Goal: Information Seeking & Learning: Learn about a topic

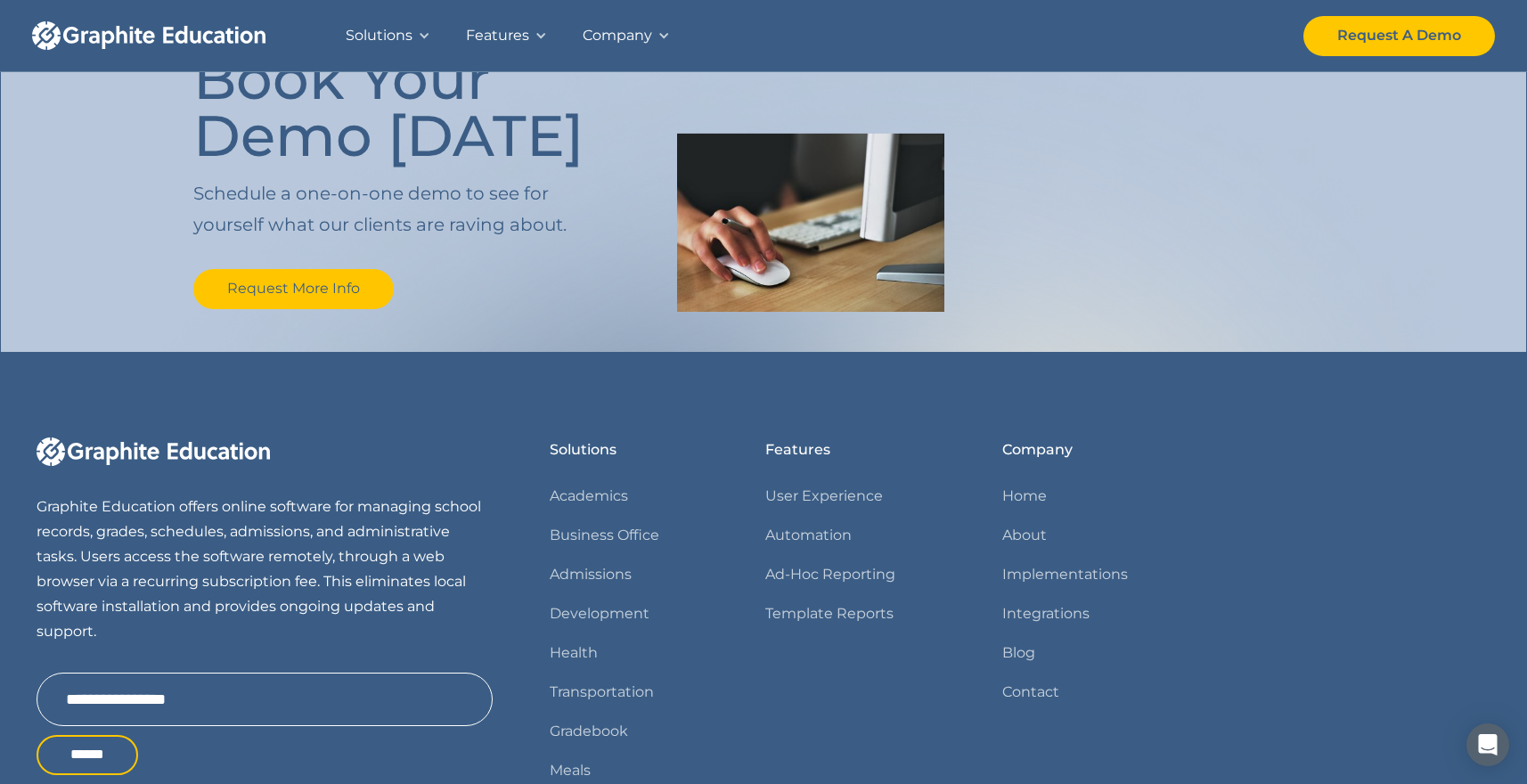
scroll to position [2185, 0]
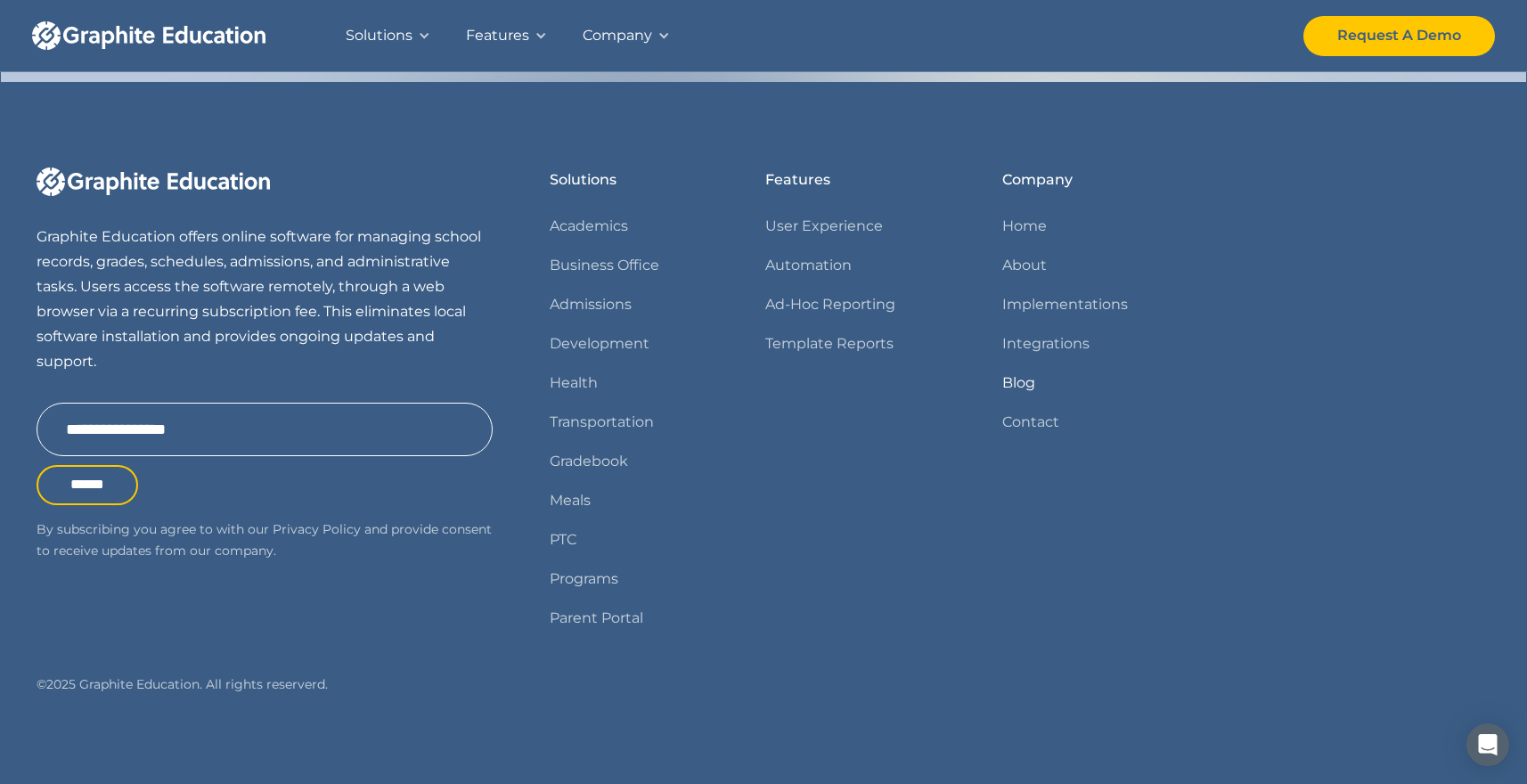
click at [1020, 376] on link "Blog" at bounding box center [1019, 382] width 33 height 25
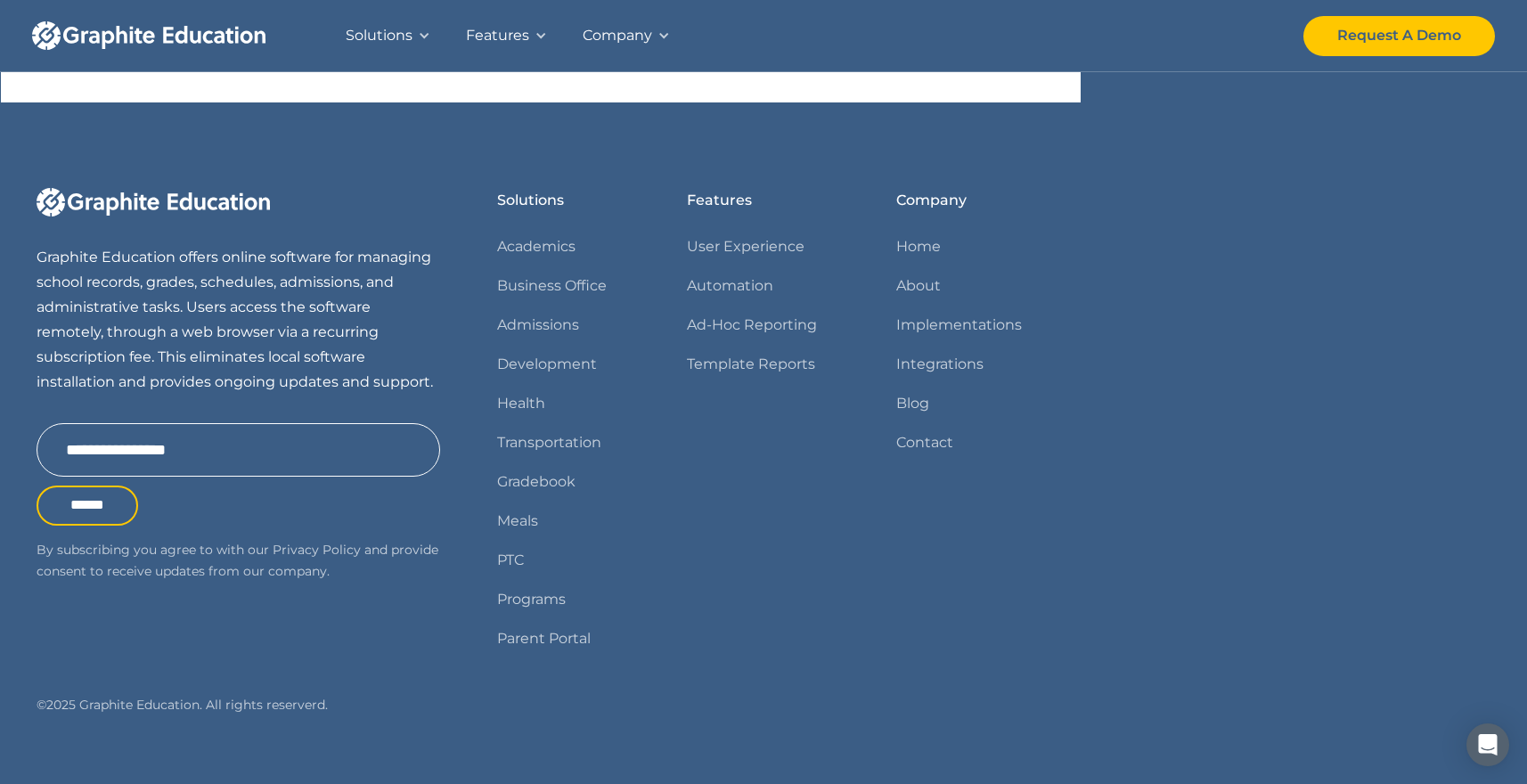
scroll to position [1179, 0]
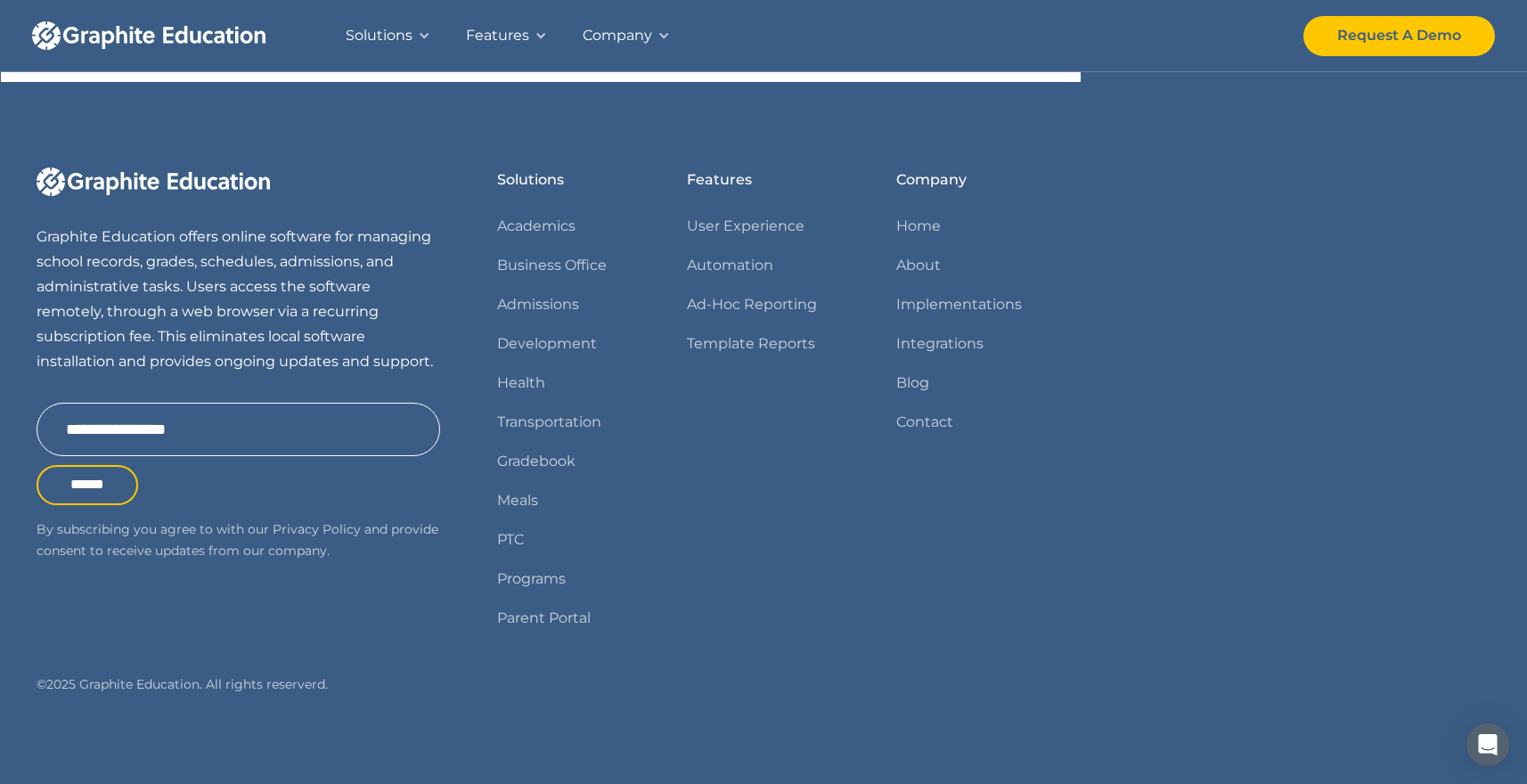
click at [812, 449] on div "Features User Experience Automation Ad-Hoc Reporting Template Reports" at bounding box center [764, 407] width 153 height 478
click at [919, 260] on link "About" at bounding box center [919, 264] width 45 height 25
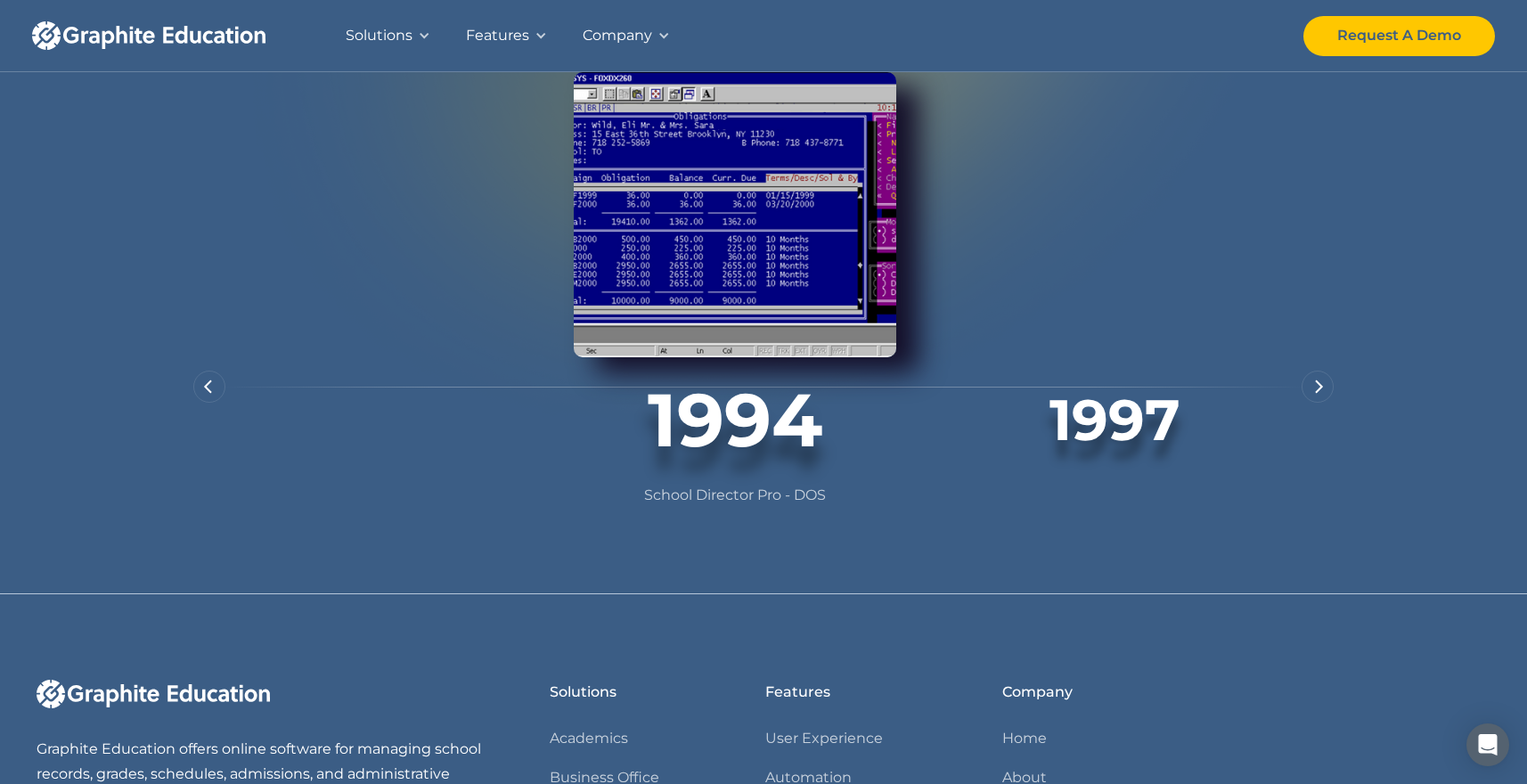
scroll to position [1222, 0]
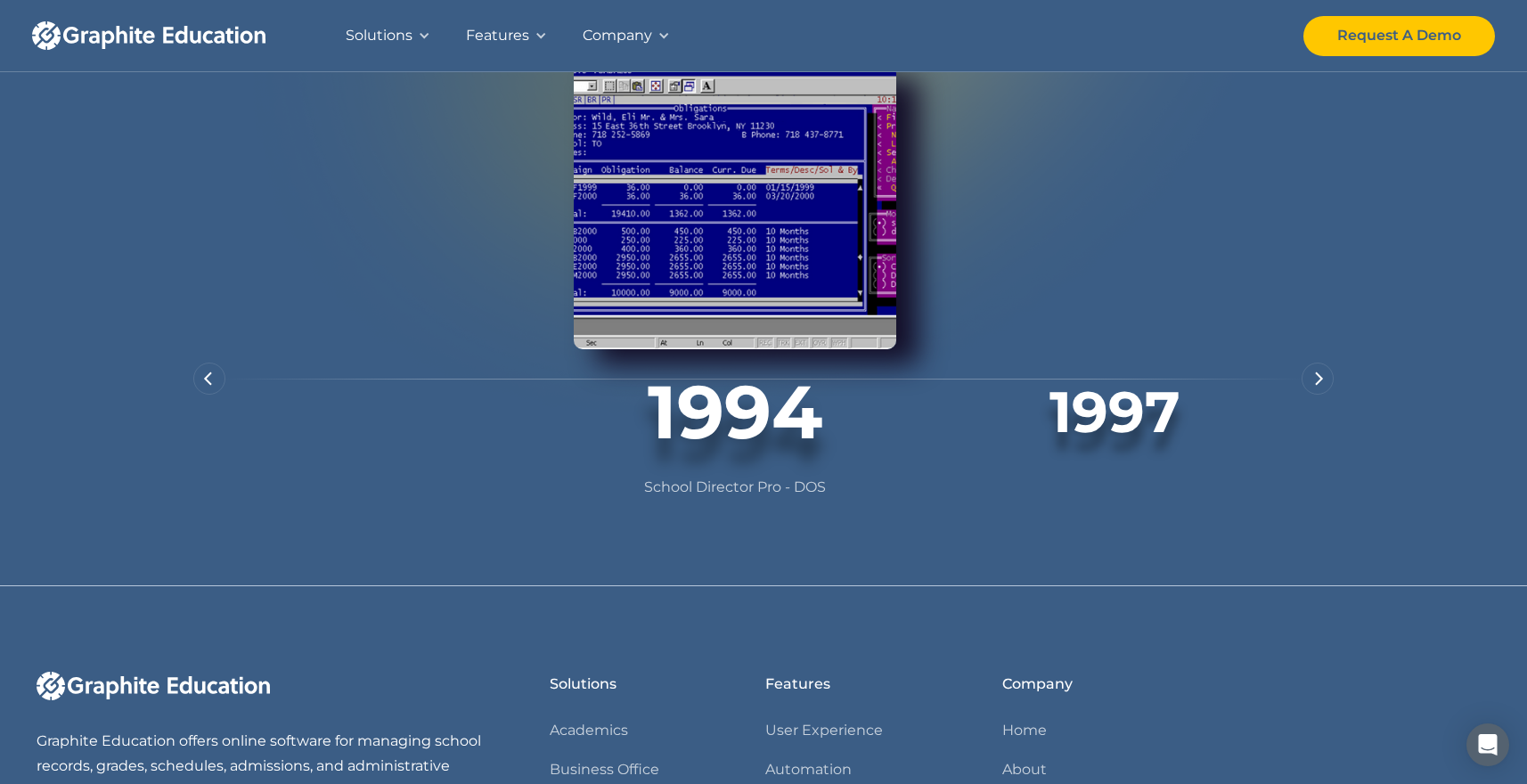
click at [1317, 386] on img "next slide" at bounding box center [1320, 378] width 9 height 15
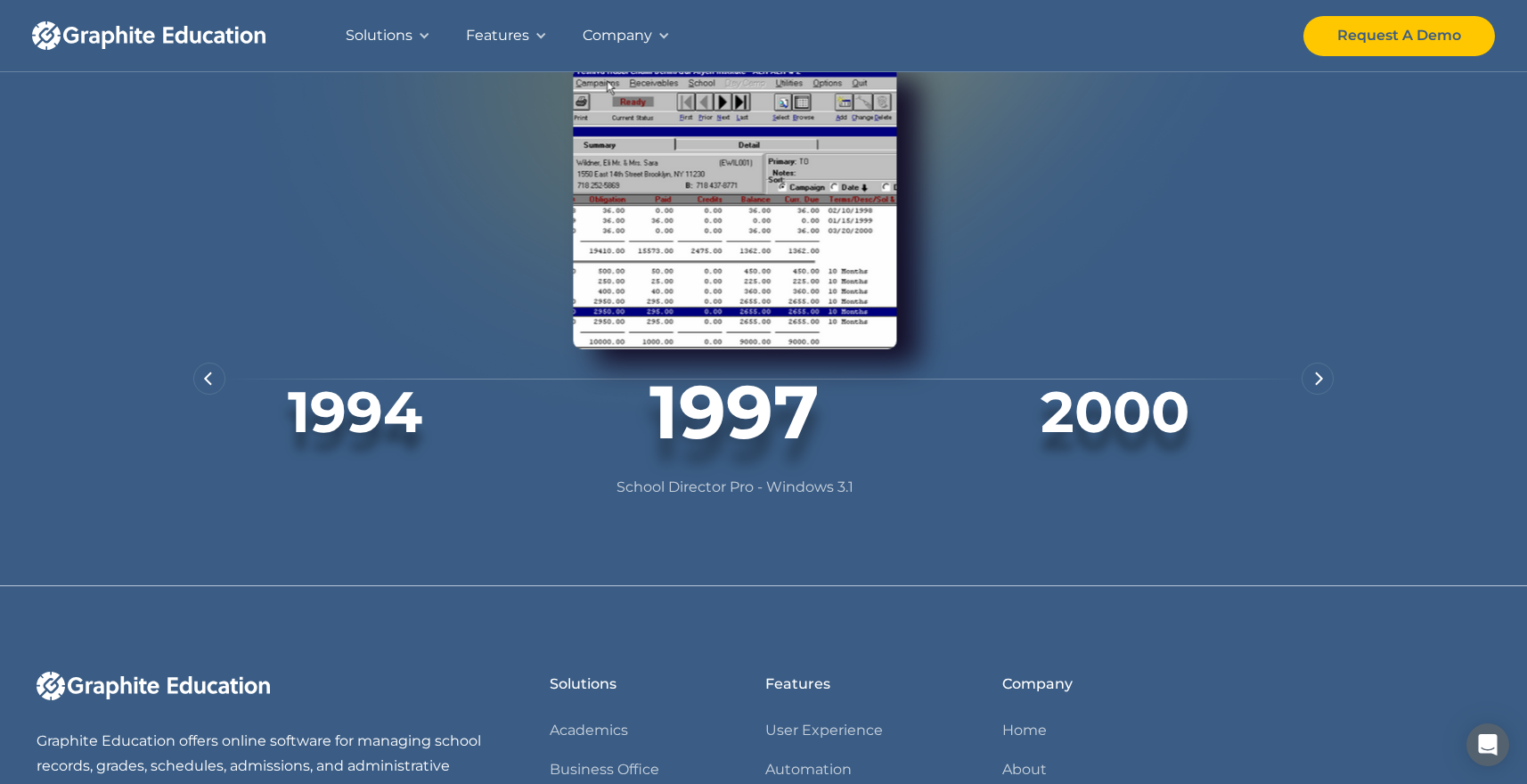
click at [1317, 386] on img "next slide" at bounding box center [1320, 378] width 9 height 15
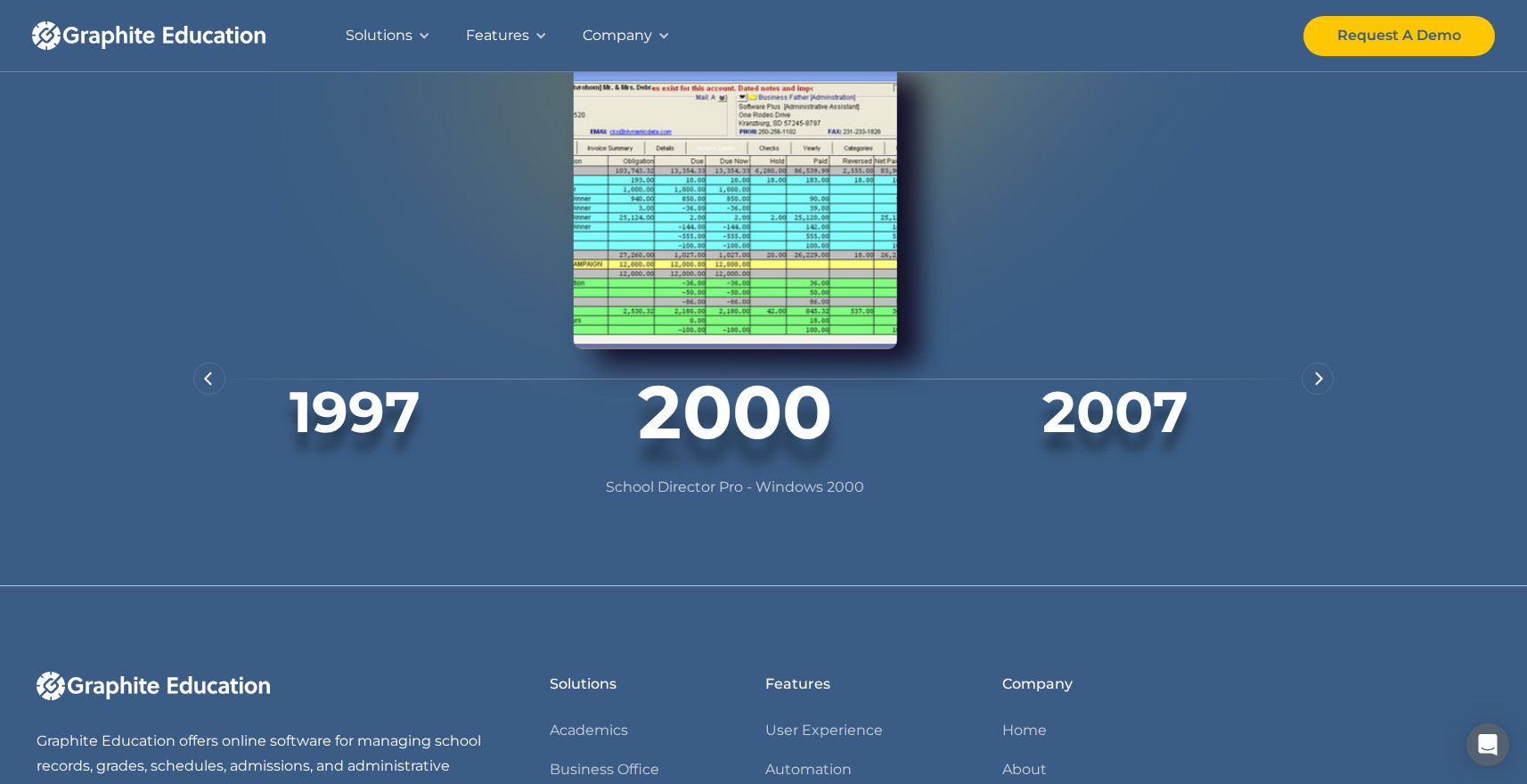
click at [1317, 386] on img "next slide" at bounding box center [1320, 378] width 9 height 15
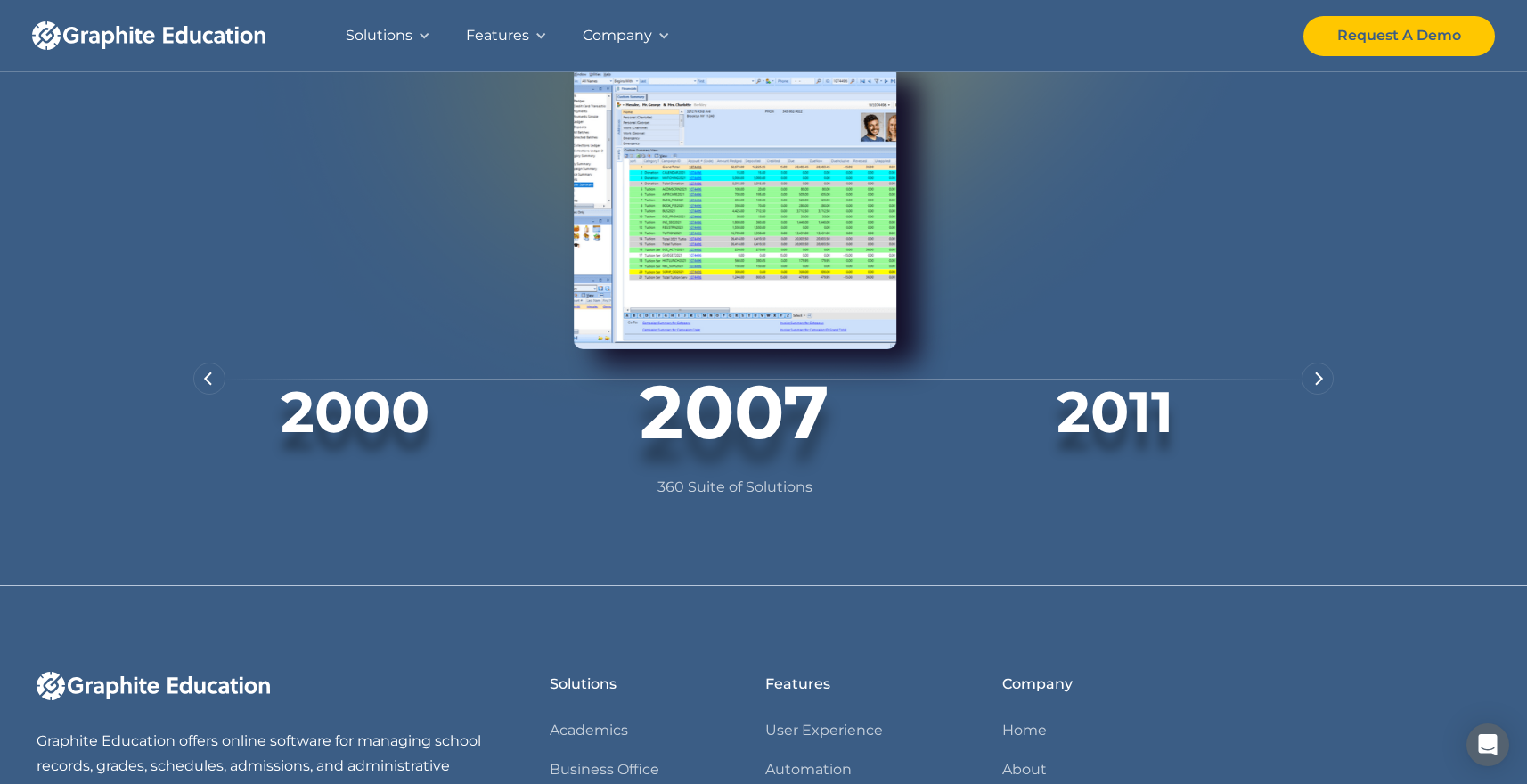
click at [1317, 386] on img "next slide" at bounding box center [1320, 378] width 9 height 15
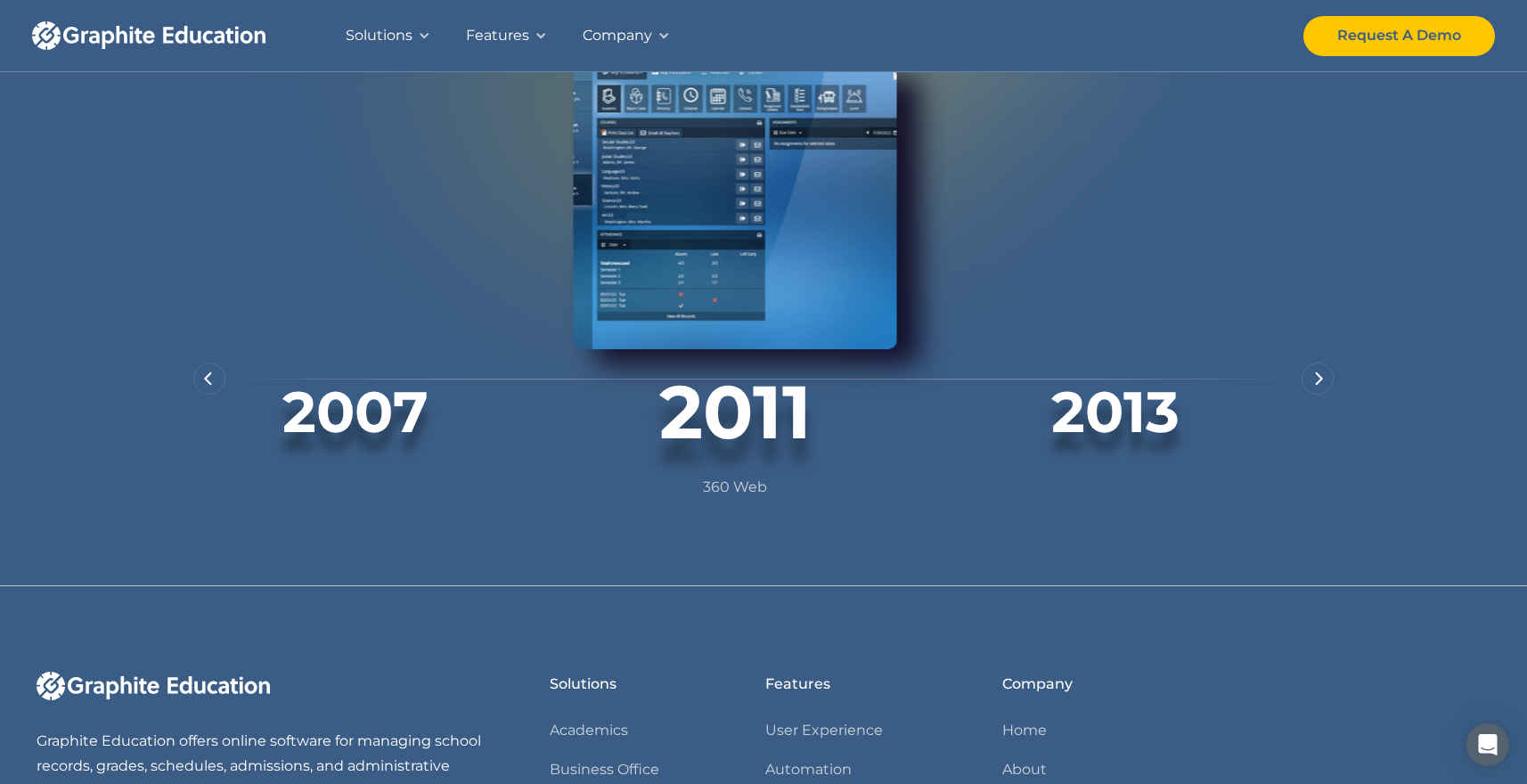
click at [1317, 386] on img "next slide" at bounding box center [1320, 378] width 9 height 15
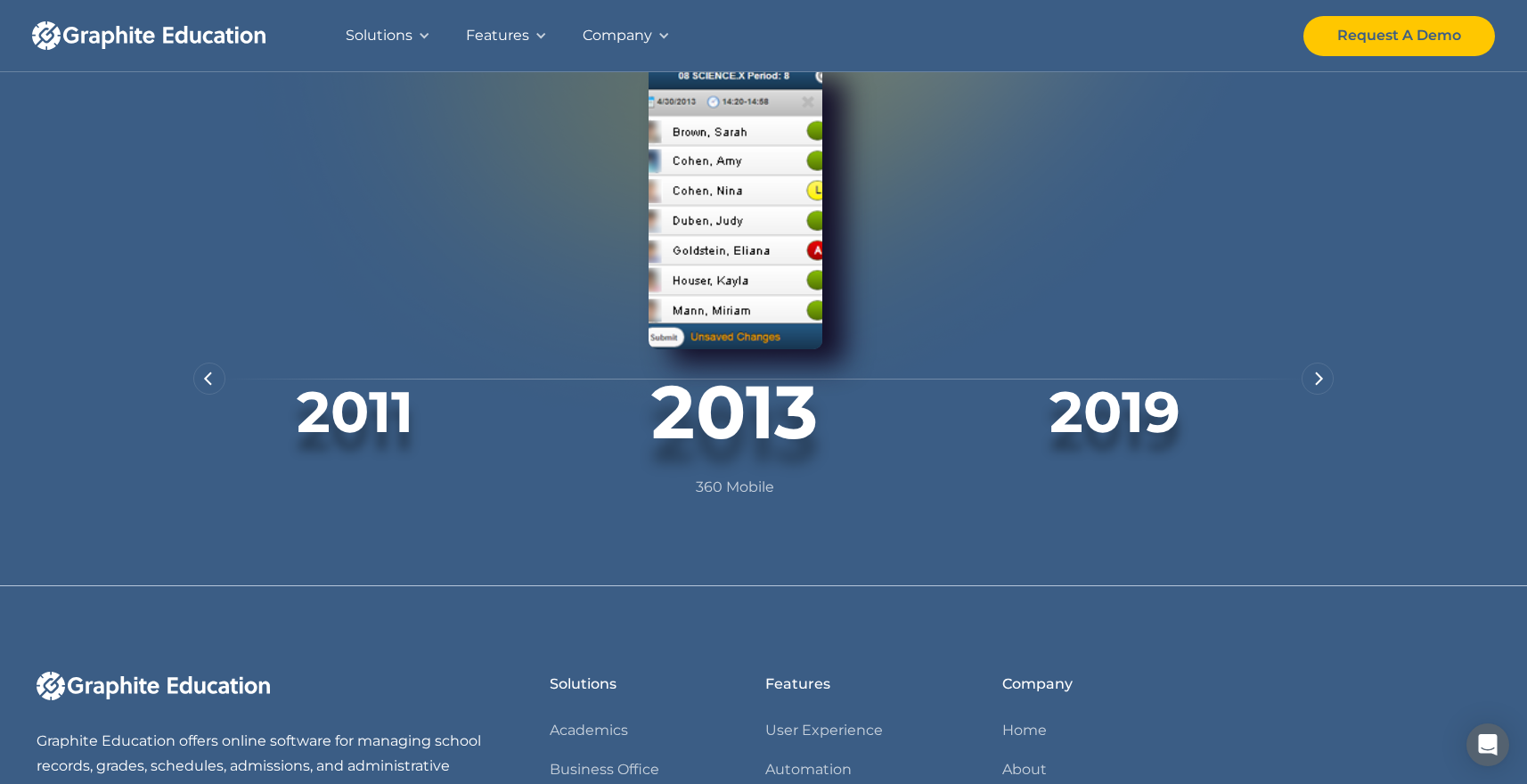
click at [1317, 386] on img "next slide" at bounding box center [1320, 378] width 9 height 15
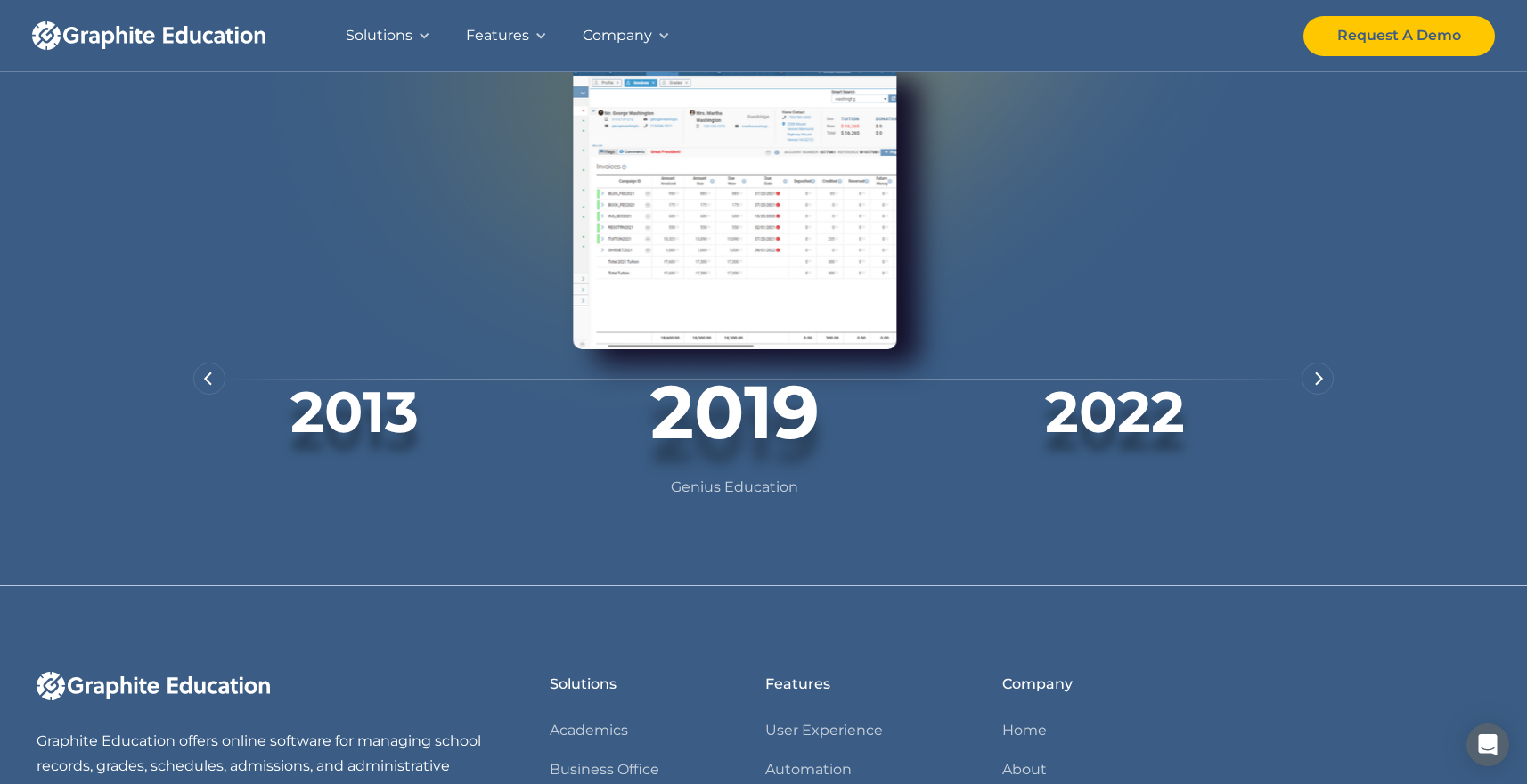
click at [1317, 386] on img "next slide" at bounding box center [1320, 378] width 9 height 15
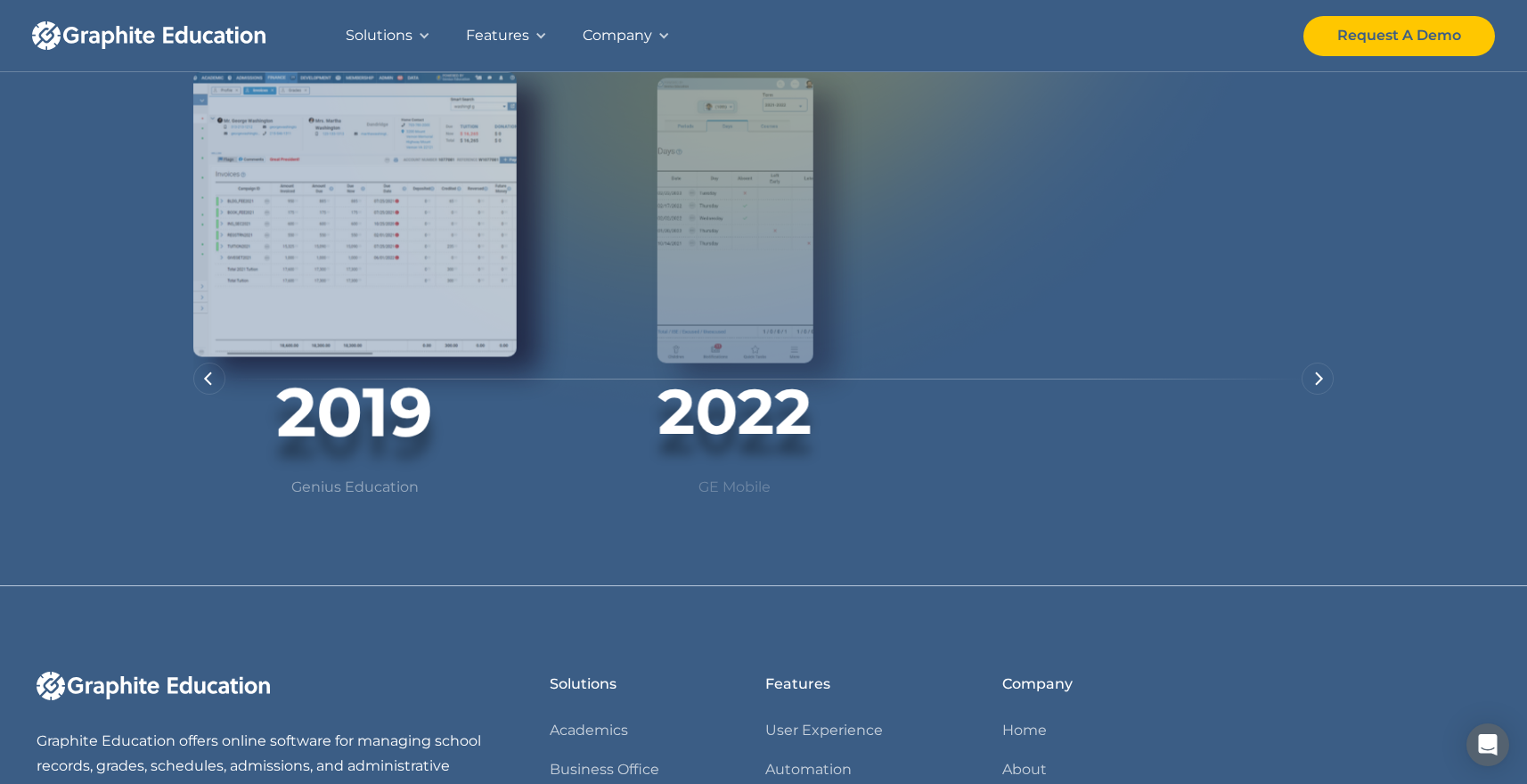
scroll to position [1222, 0]
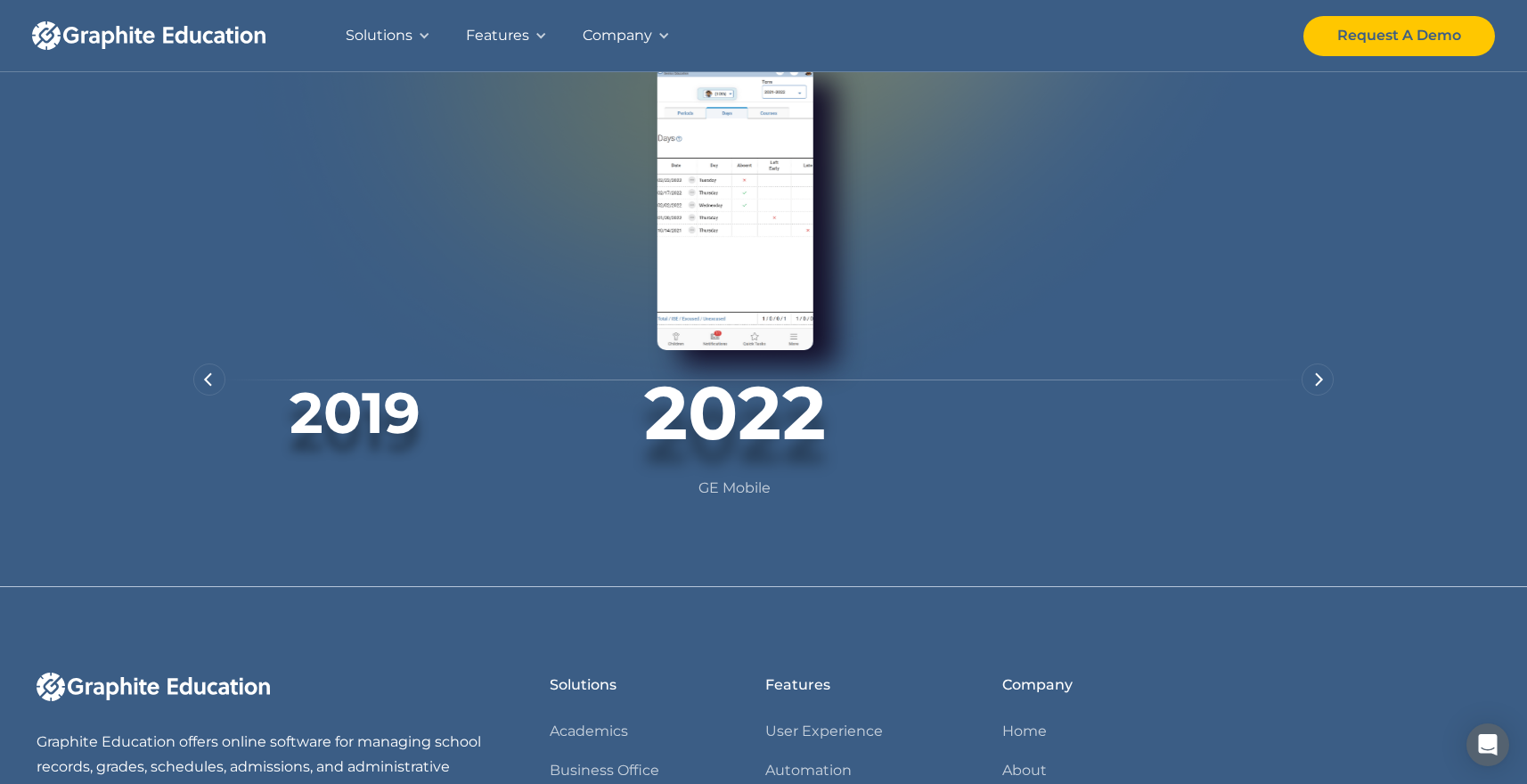
click at [1322, 387] on img "next slide" at bounding box center [1320, 379] width 9 height 15
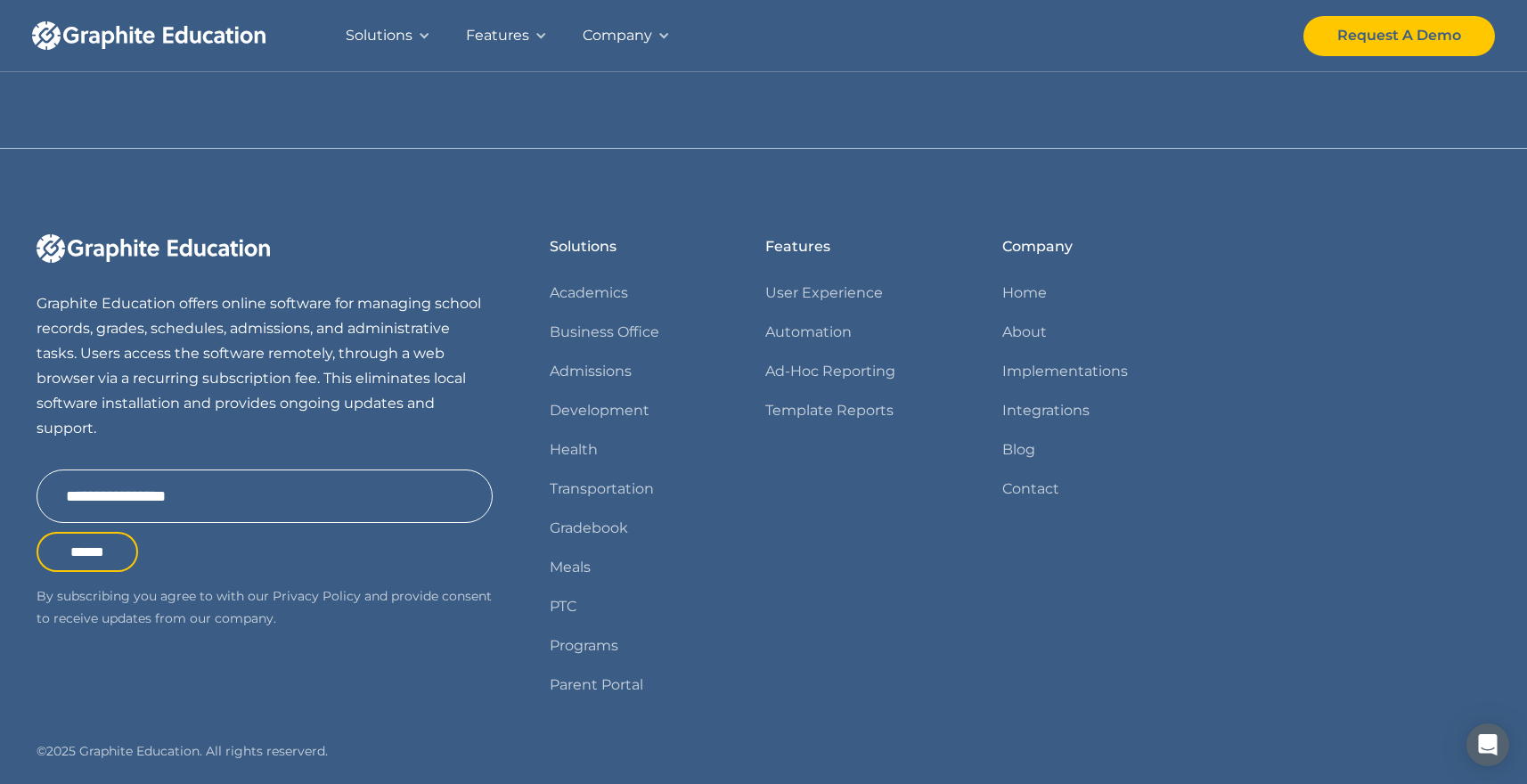
scroll to position [1662, 0]
